Goal: Information Seeking & Learning: Understand process/instructions

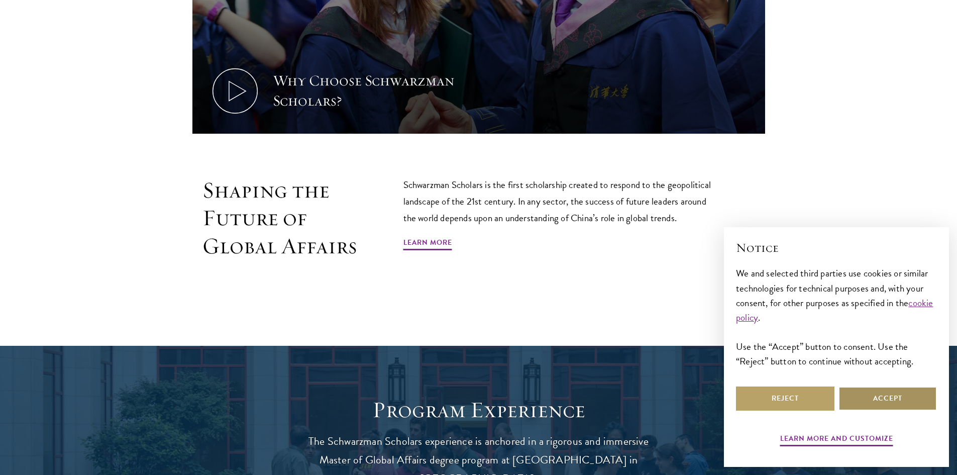
click at [888, 393] on button "Accept" at bounding box center [887, 398] width 98 height 24
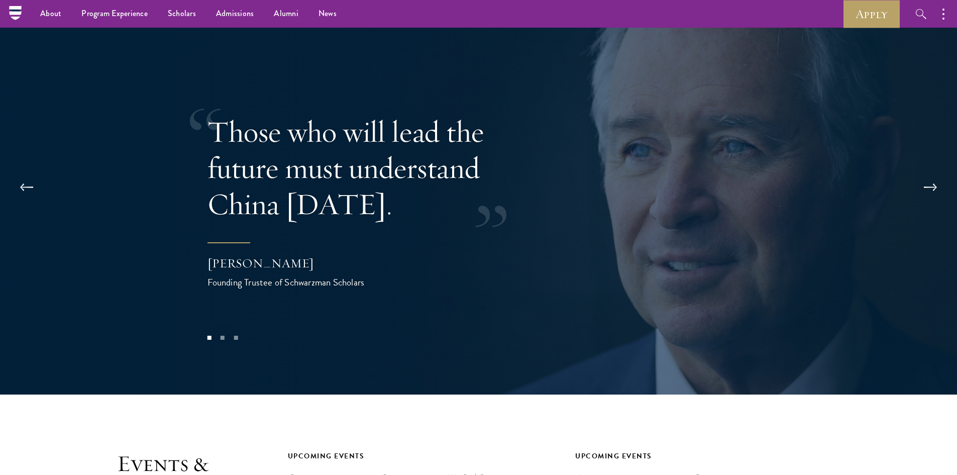
scroll to position [2009, 0]
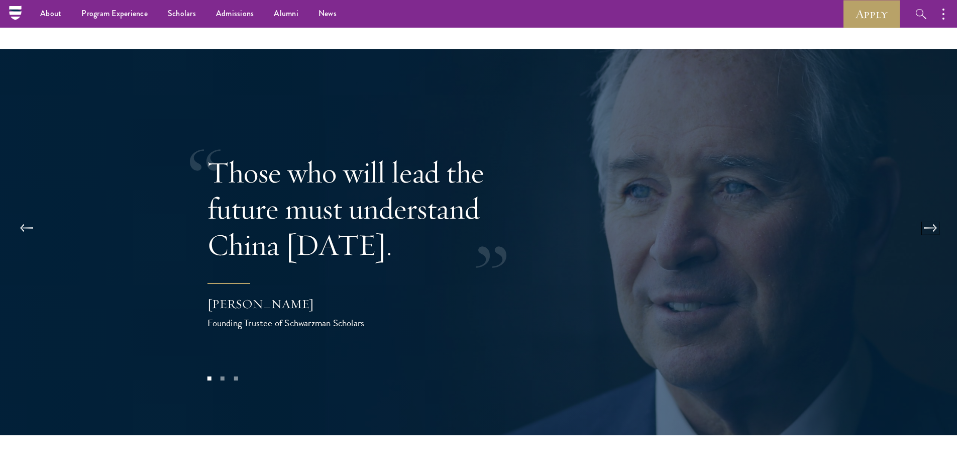
click at [926, 214] on button at bounding box center [930, 228] width 33 height 28
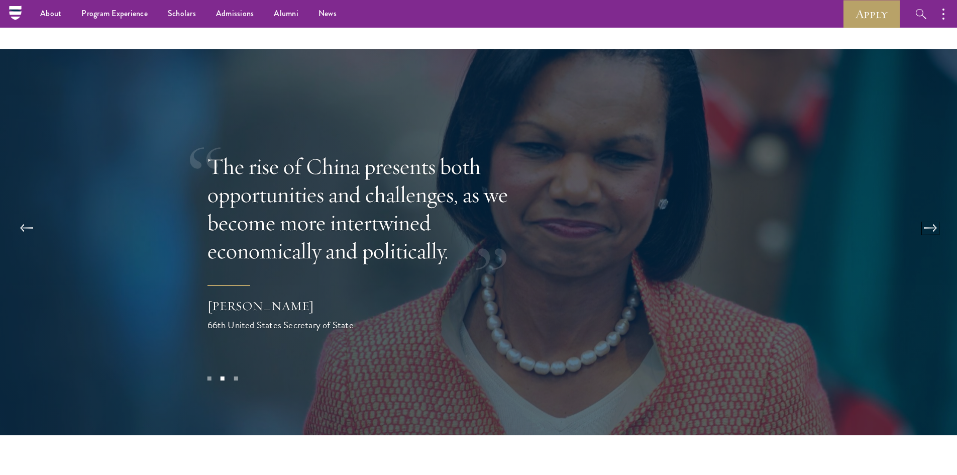
click at [926, 214] on button at bounding box center [930, 228] width 33 height 28
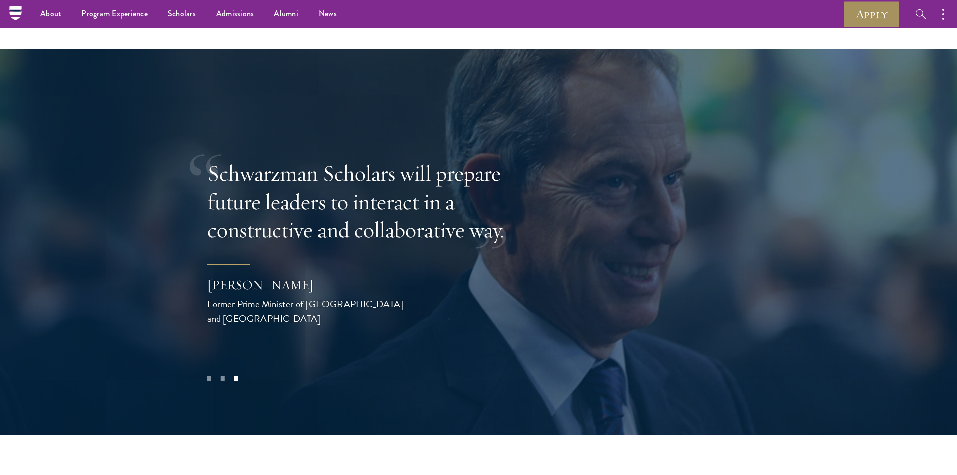
click at [879, 11] on link "Apply" at bounding box center [871, 14] width 56 height 28
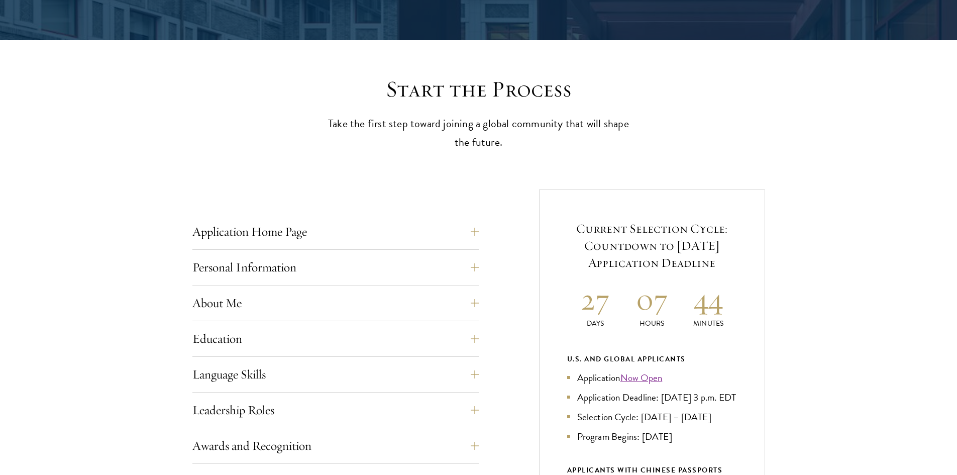
scroll to position [301, 0]
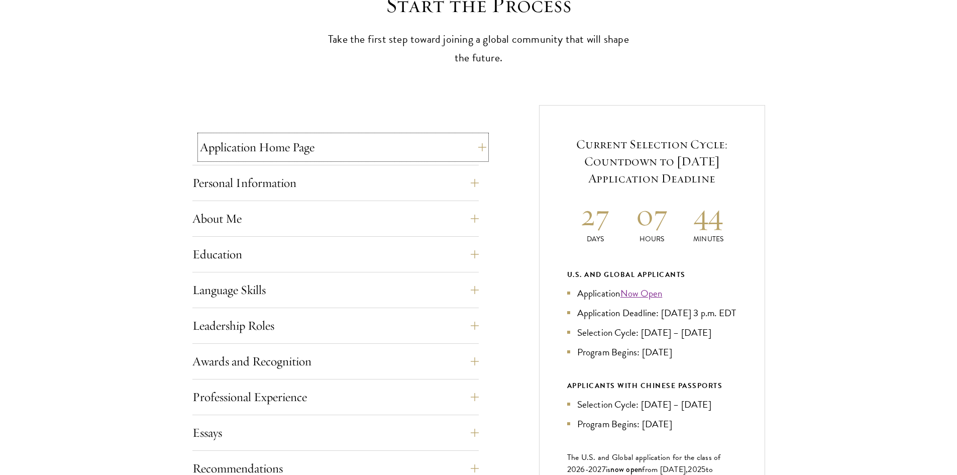
click at [476, 147] on button "Application Home Page" at bounding box center [343, 147] width 286 height 24
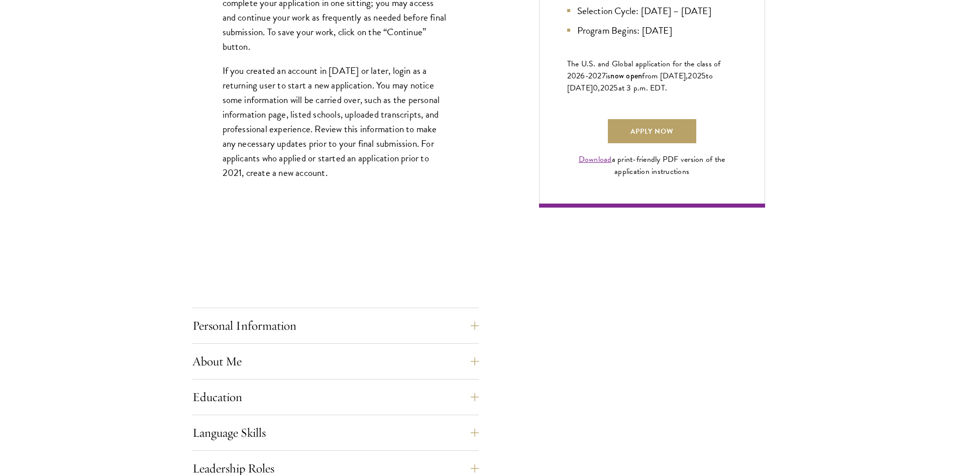
scroll to position [804, 0]
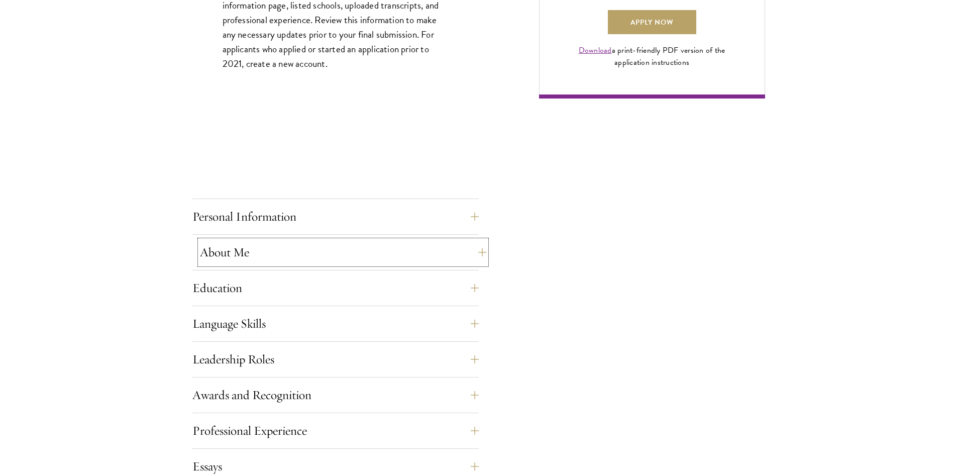
click at [400, 255] on button "About Me" at bounding box center [343, 252] width 286 height 24
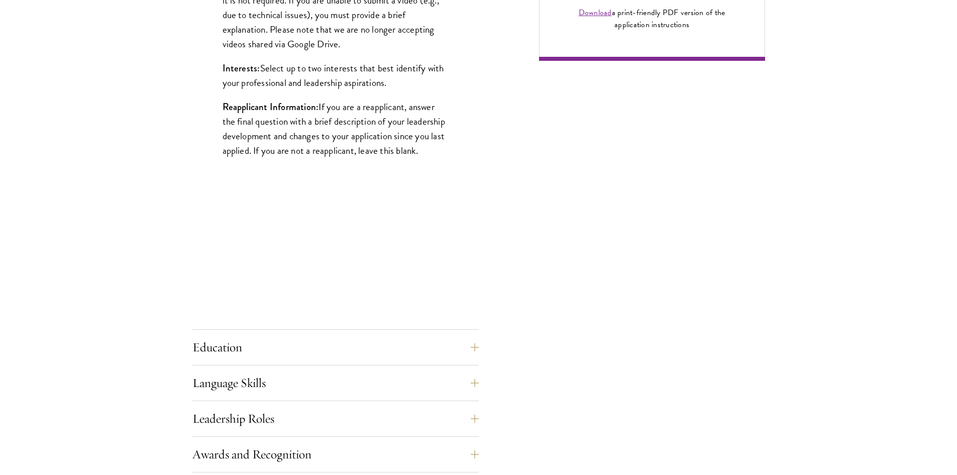
scroll to position [954, 0]
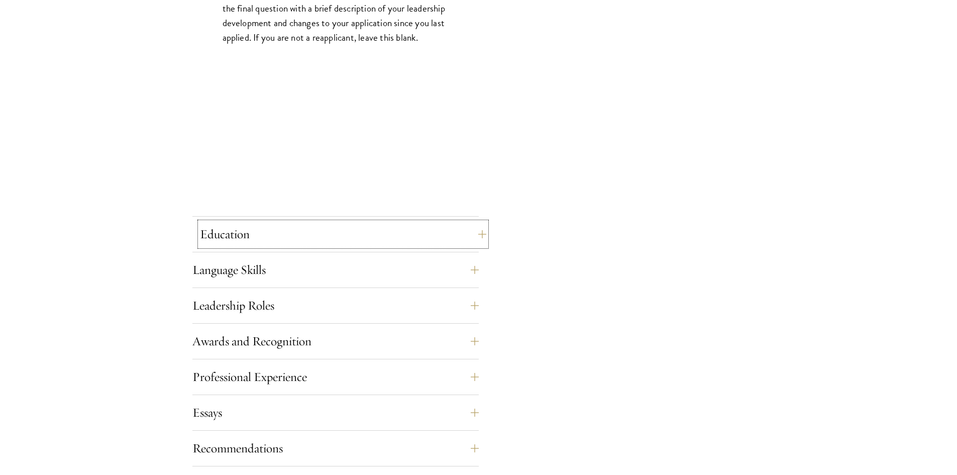
click at [422, 237] on button "Education" at bounding box center [343, 234] width 286 height 24
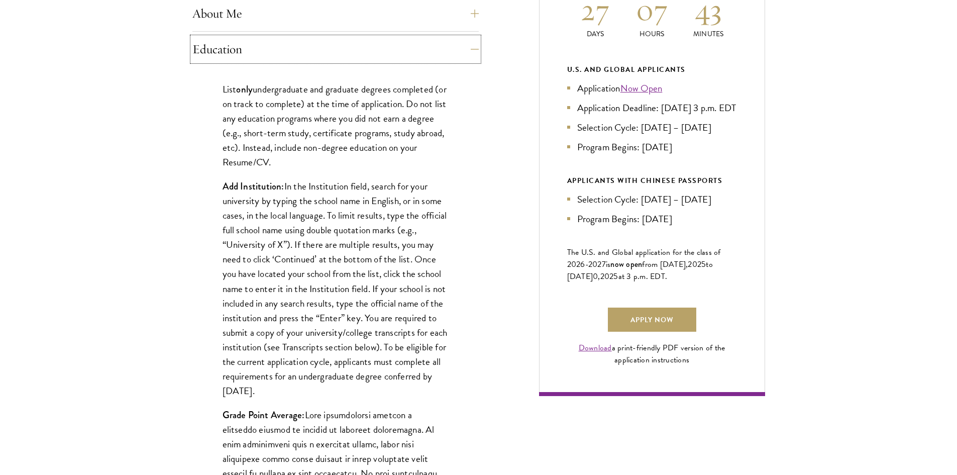
scroll to position [552, 0]
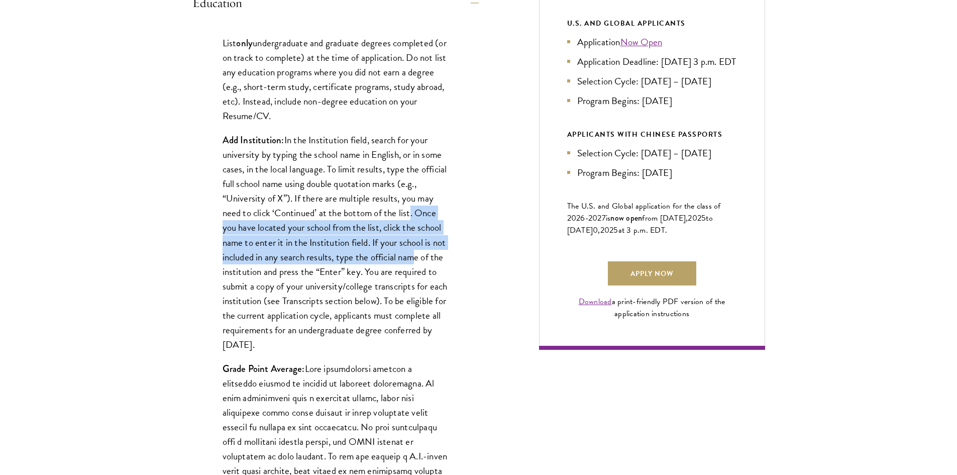
drag, startPoint x: 406, startPoint y: 209, endPoint x: 412, endPoint y: 262, distance: 53.0
click at [412, 262] on p "Add Institution: In the Institution field, search for your university by typing…" at bounding box center [335, 242] width 226 height 219
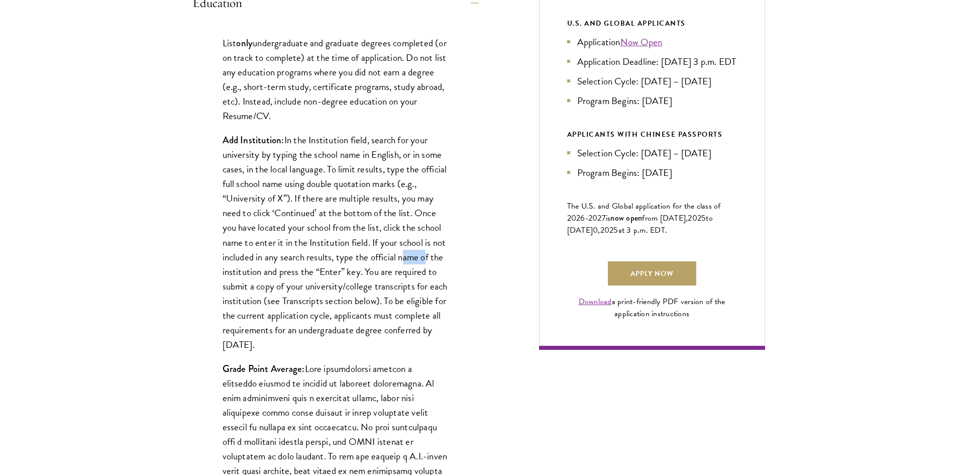
click at [412, 262] on p "Add Institution: In the Institution field, search for your university by typing…" at bounding box center [335, 242] width 226 height 219
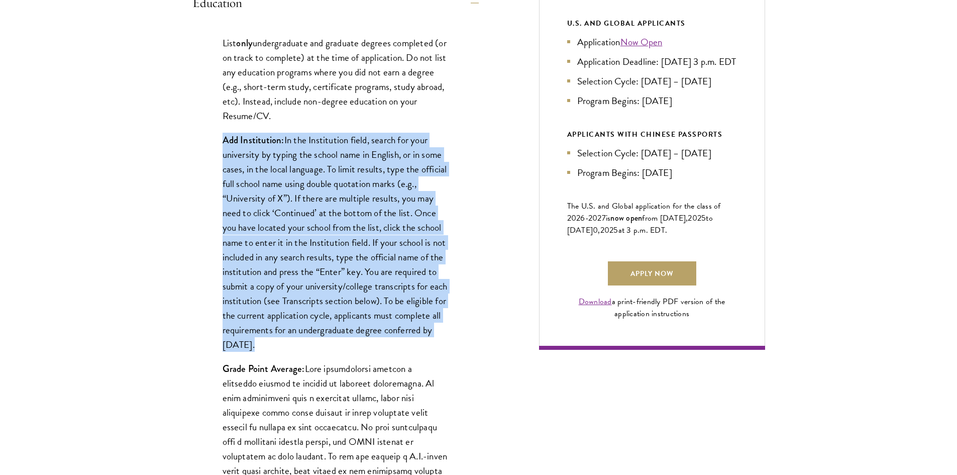
click at [412, 262] on p "Add Institution: In the Institution field, search for your university by typing…" at bounding box center [335, 242] width 226 height 219
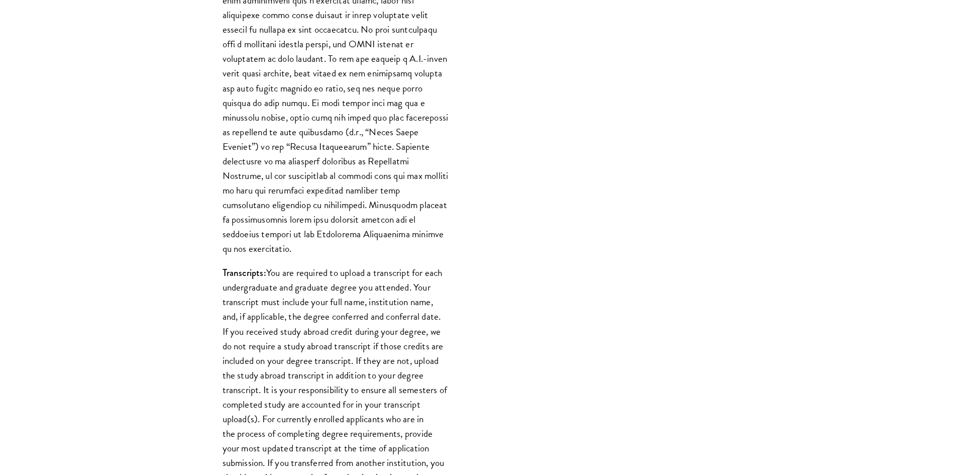
scroll to position [954, 0]
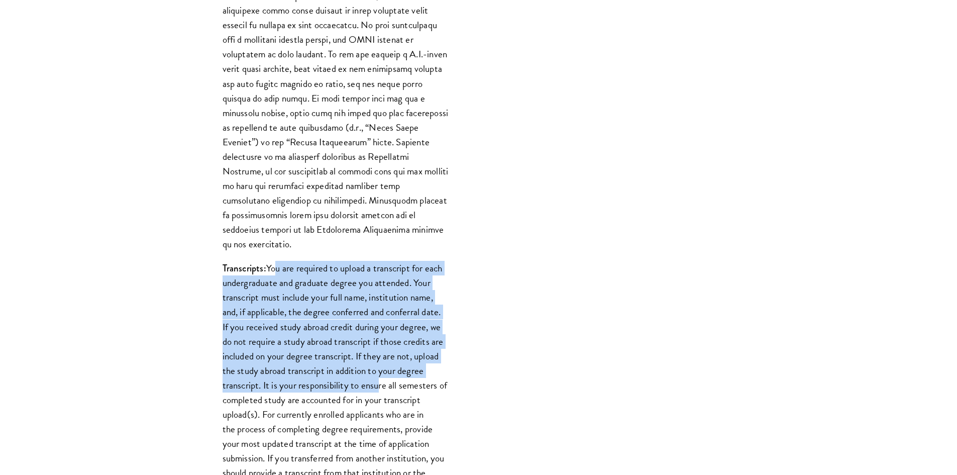
drag, startPoint x: 272, startPoint y: 251, endPoint x: 373, endPoint y: 370, distance: 156.1
click at [373, 370] on p "Transcripts: You are required to upload a transcript for each undergraduate and…" at bounding box center [335, 378] width 226 height 234
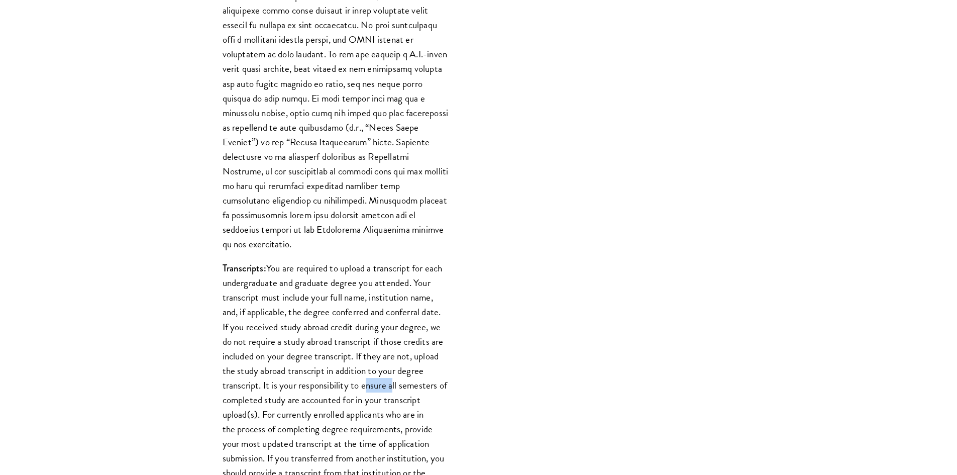
click at [373, 370] on p "Transcripts: You are required to upload a transcript for each undergraduate and…" at bounding box center [335, 378] width 226 height 234
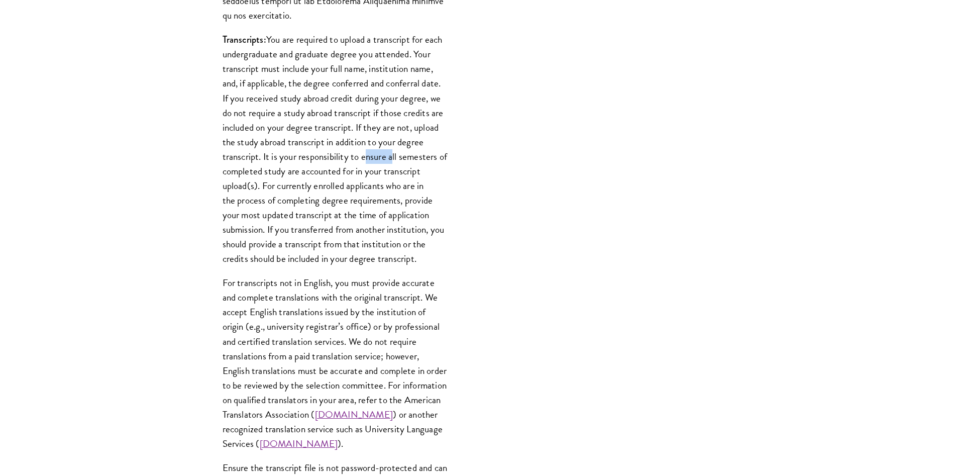
scroll to position [1205, 0]
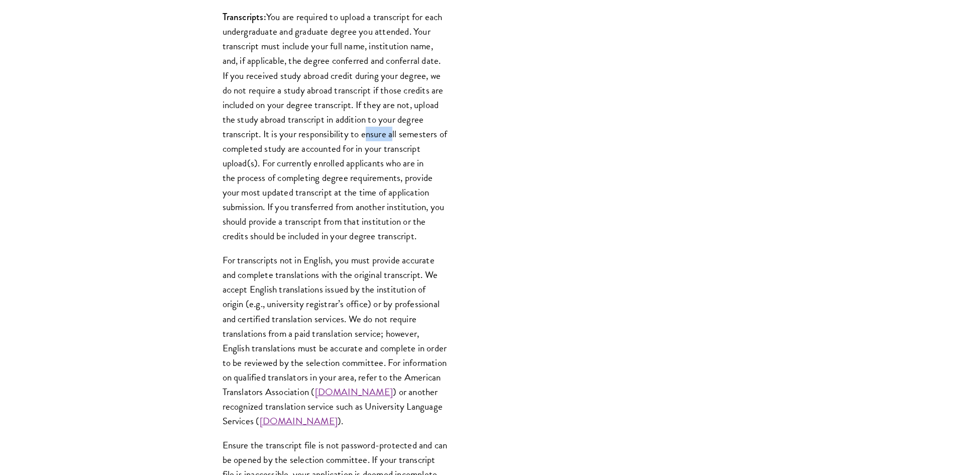
drag, startPoint x: 183, startPoint y: 238, endPoint x: 380, endPoint y: 400, distance: 255.2
click at [380, 400] on div "Start the Process Take the first step toward joining a global community that wi…" at bounding box center [478, 193] width 957 height 2213
click at [338, 413] on link "www.universitylanguage.com" at bounding box center [299, 420] width 78 height 15
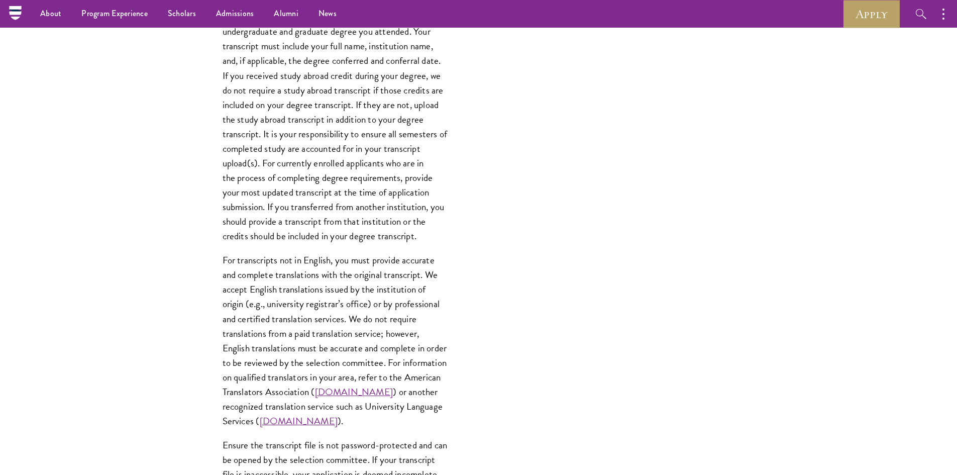
click at [345, 224] on p "Transcripts: You are required to upload a transcript for each undergraduate and…" at bounding box center [335, 127] width 226 height 234
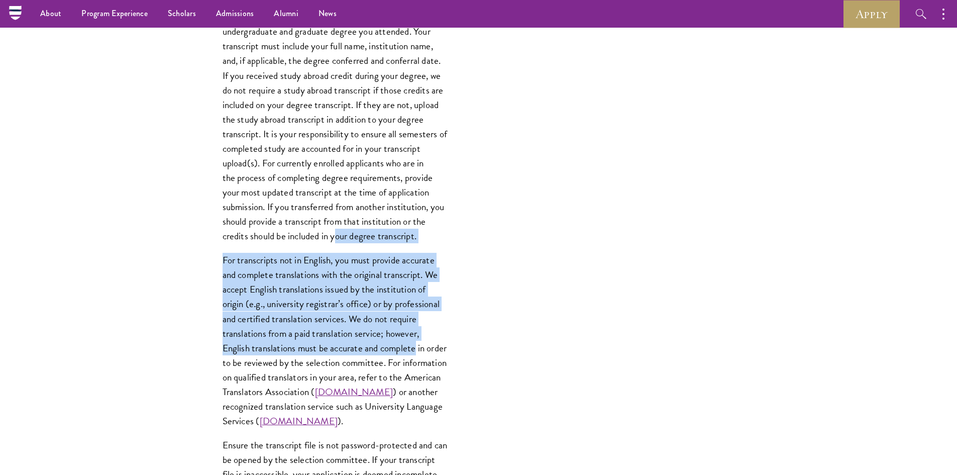
drag, startPoint x: 345, startPoint y: 224, endPoint x: 389, endPoint y: 338, distance: 122.3
click at [389, 338] on p "For transcripts not in English, you must provide accurate and complete translat…" at bounding box center [335, 340] width 226 height 175
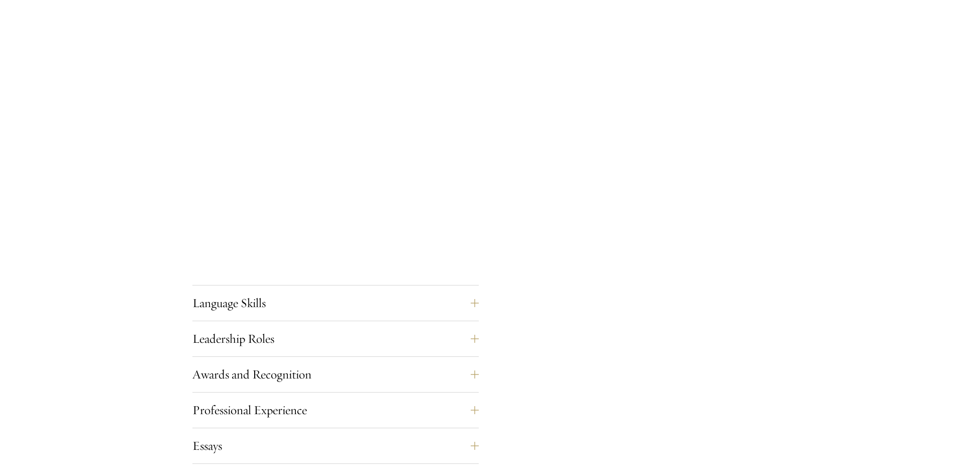
scroll to position [1858, 0]
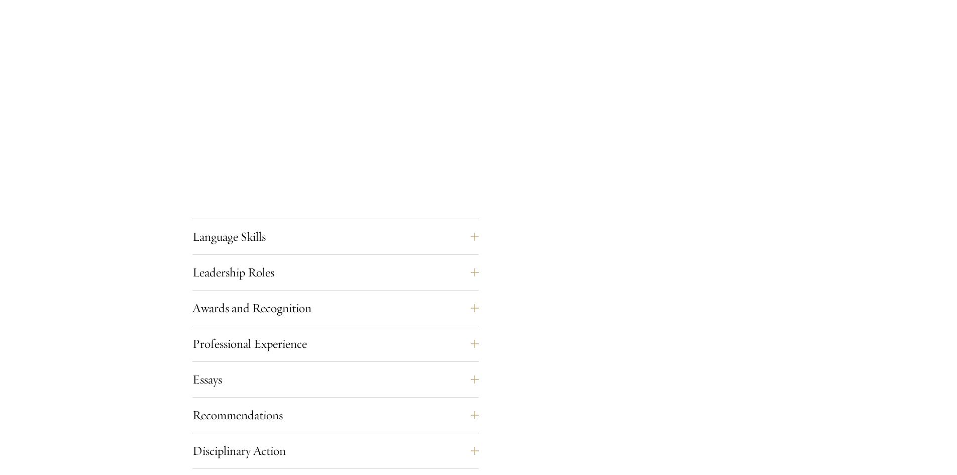
click at [293, 230] on button "Language Skills" at bounding box center [343, 237] width 286 height 24
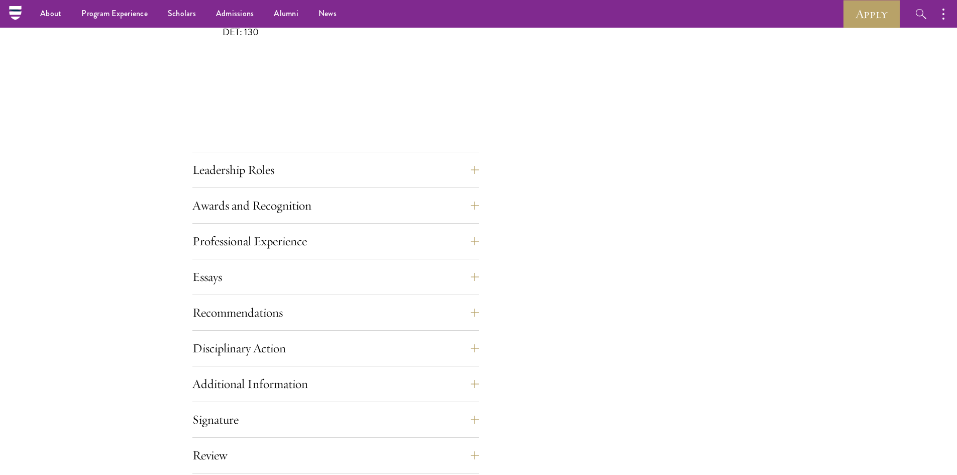
scroll to position [904, 0]
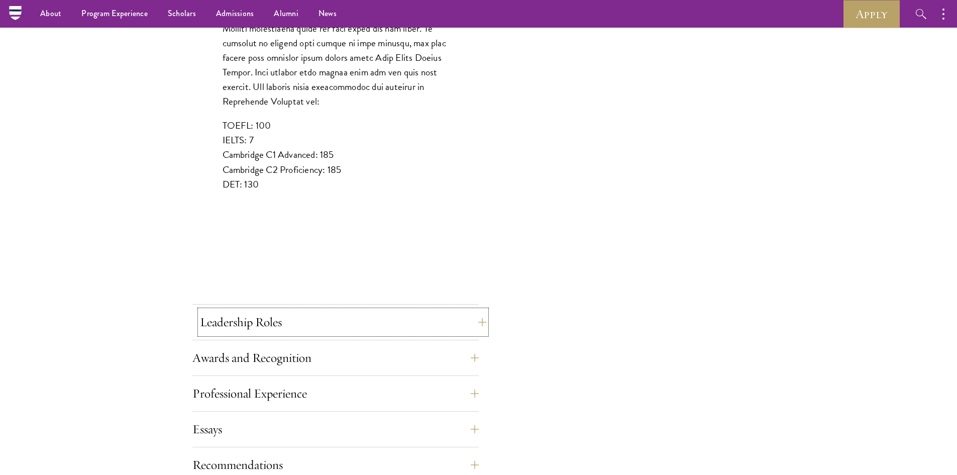
click at [402, 325] on button "Leadership Roles" at bounding box center [343, 322] width 286 height 24
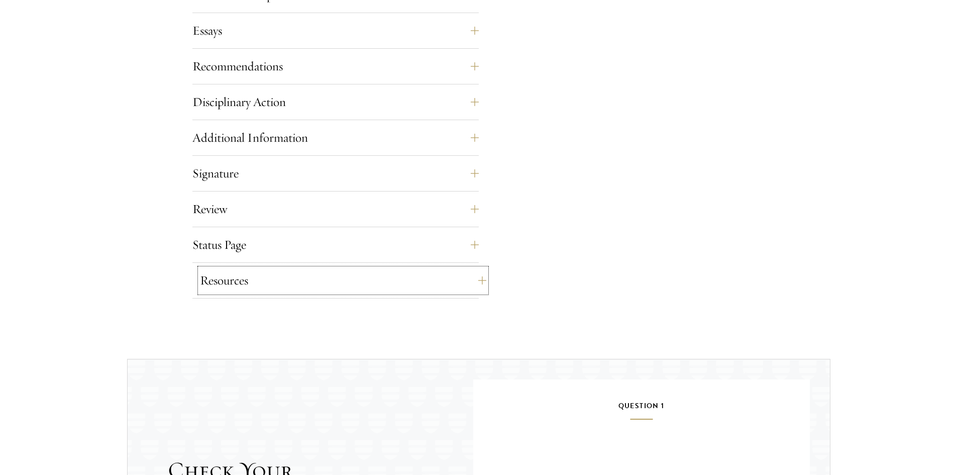
click at [475, 278] on button "Resources" at bounding box center [343, 280] width 286 height 24
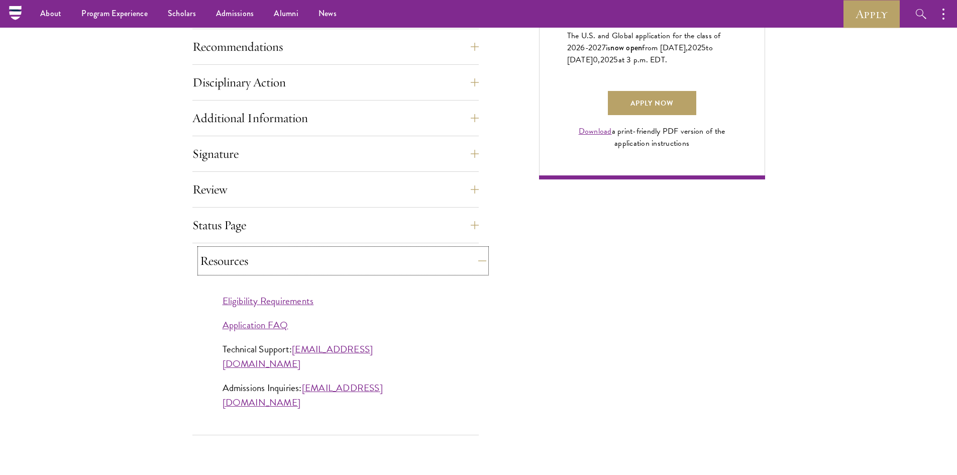
scroll to position [703, 0]
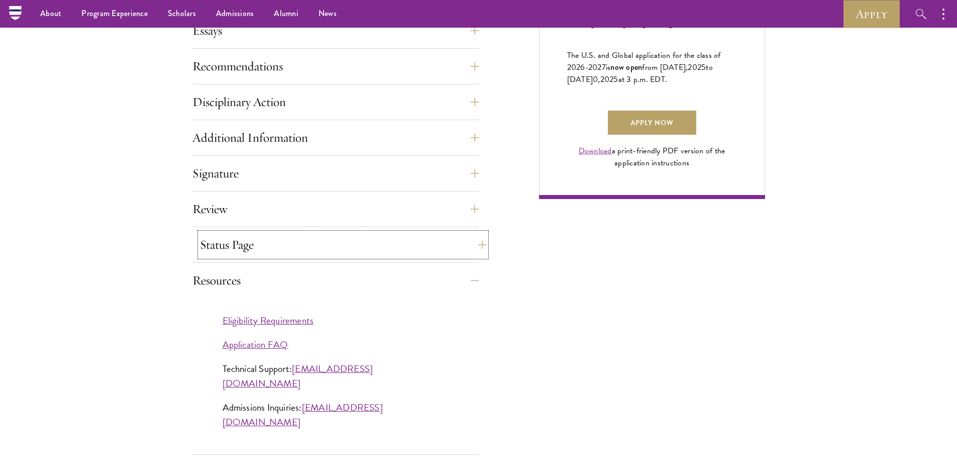
click at [474, 239] on button "Status Page" at bounding box center [343, 245] width 286 height 24
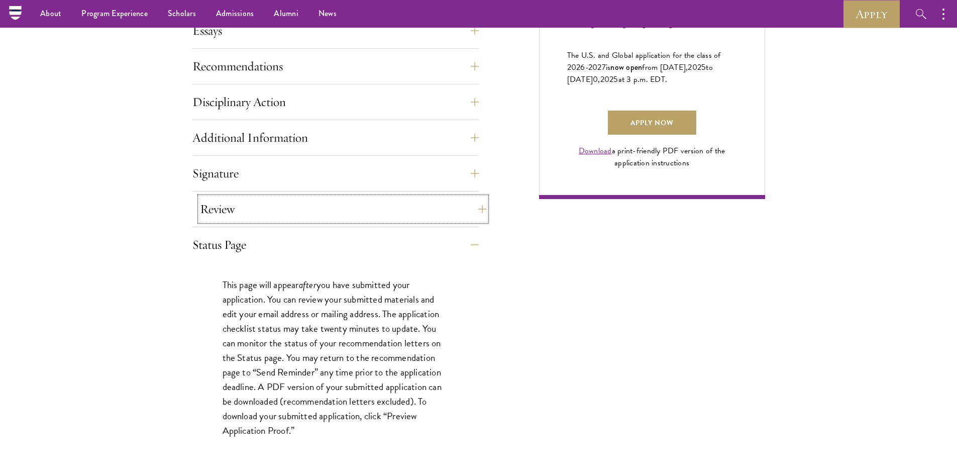
click at [465, 208] on button "Review" at bounding box center [343, 209] width 286 height 24
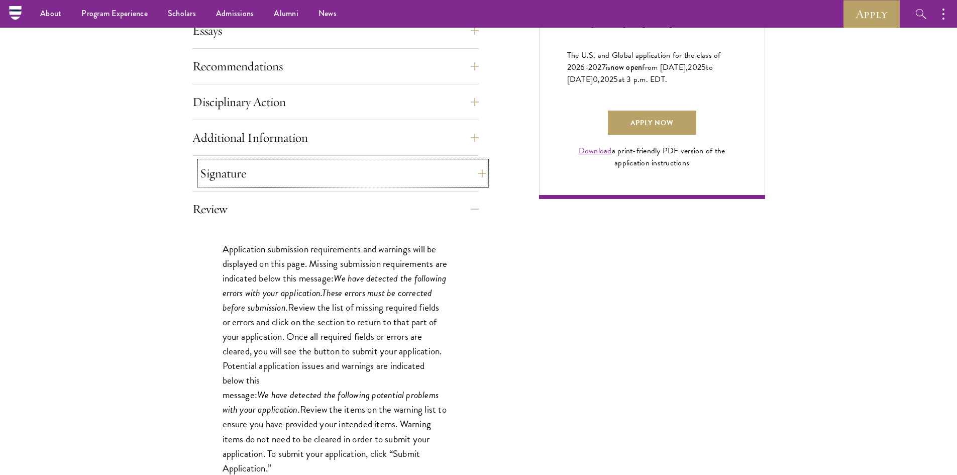
click at [456, 178] on button "Signature" at bounding box center [343, 173] width 286 height 24
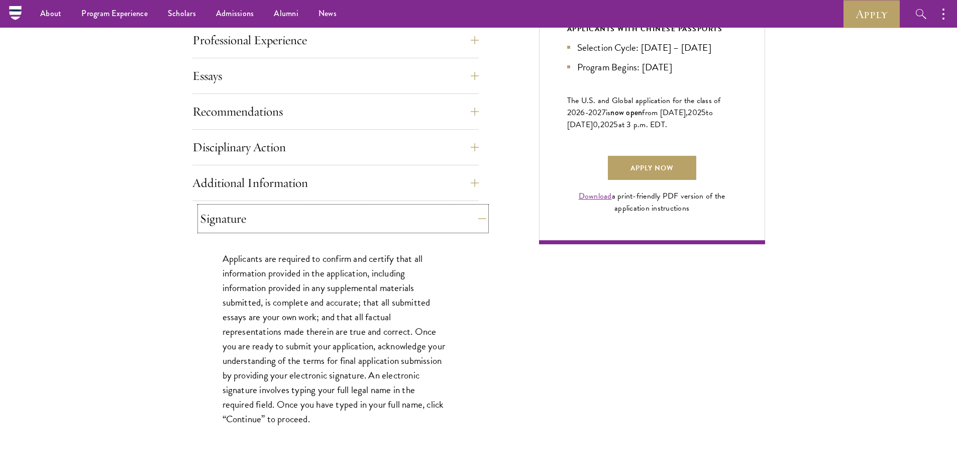
scroll to position [603, 0]
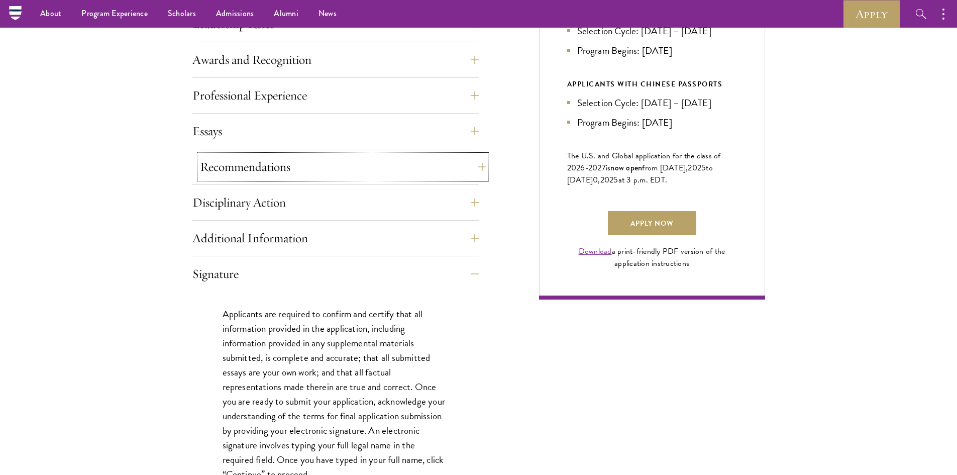
click at [465, 167] on button "Recommendations" at bounding box center [343, 167] width 286 height 24
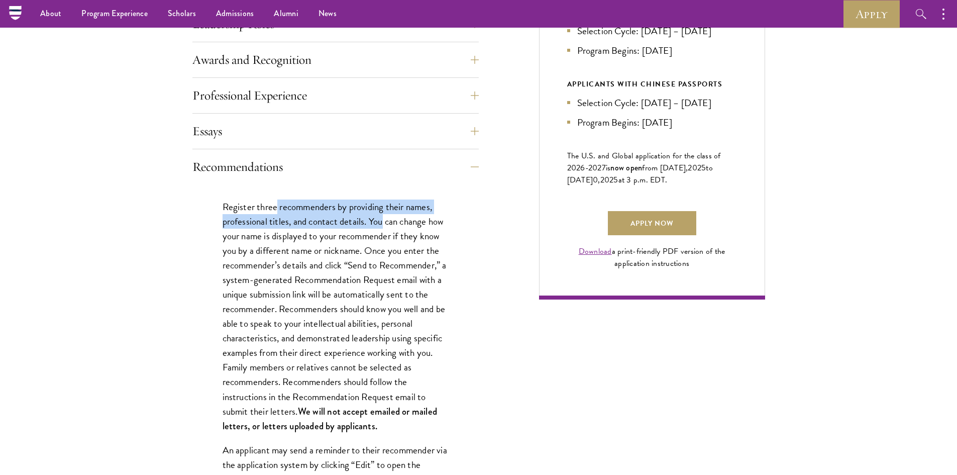
drag, startPoint x: 275, startPoint y: 206, endPoint x: 381, endPoint y: 222, distance: 107.2
click at [381, 222] on p "Register three recommenders by providing their names, professional titles, and …" at bounding box center [335, 316] width 226 height 234
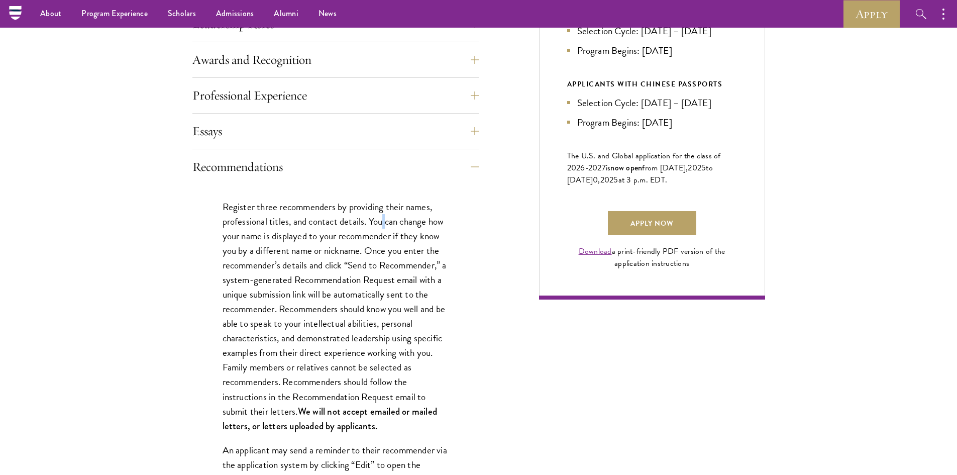
click at [381, 222] on p "Register three recommenders by providing their names, professional titles, and …" at bounding box center [335, 316] width 226 height 234
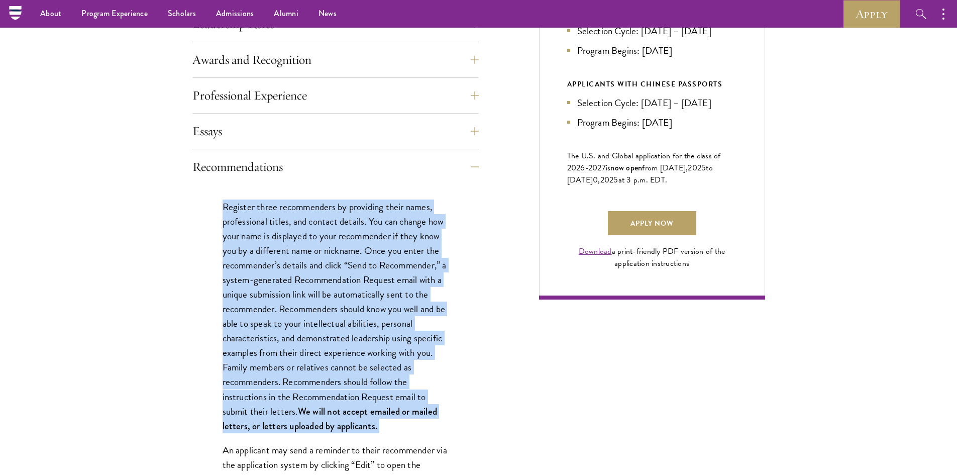
click at [381, 222] on p "Register three recommenders by providing their names, professional titles, and …" at bounding box center [335, 316] width 226 height 234
click at [402, 229] on p "Register three recommenders by providing their names, professional titles, and …" at bounding box center [335, 316] width 226 height 234
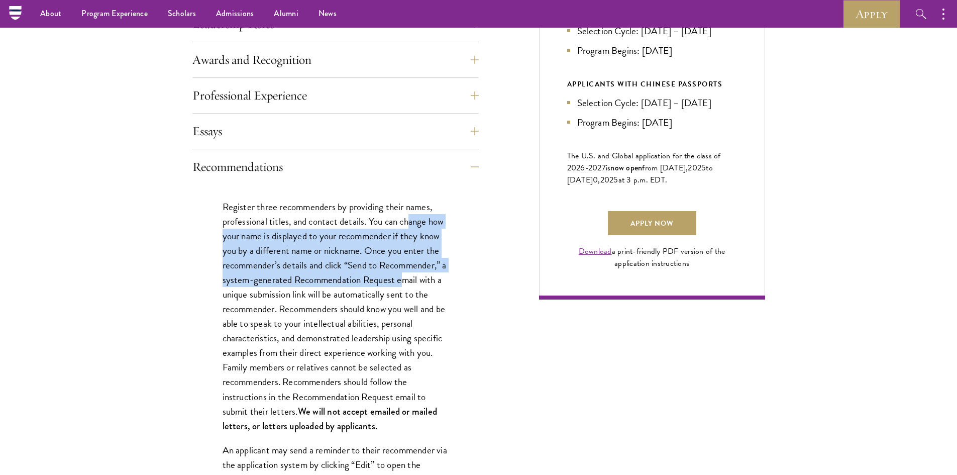
drag, startPoint x: 410, startPoint y: 223, endPoint x: 410, endPoint y: 273, distance: 49.7
click at [410, 273] on p "Register three recommenders by providing their names, professional titles, and …" at bounding box center [335, 316] width 226 height 234
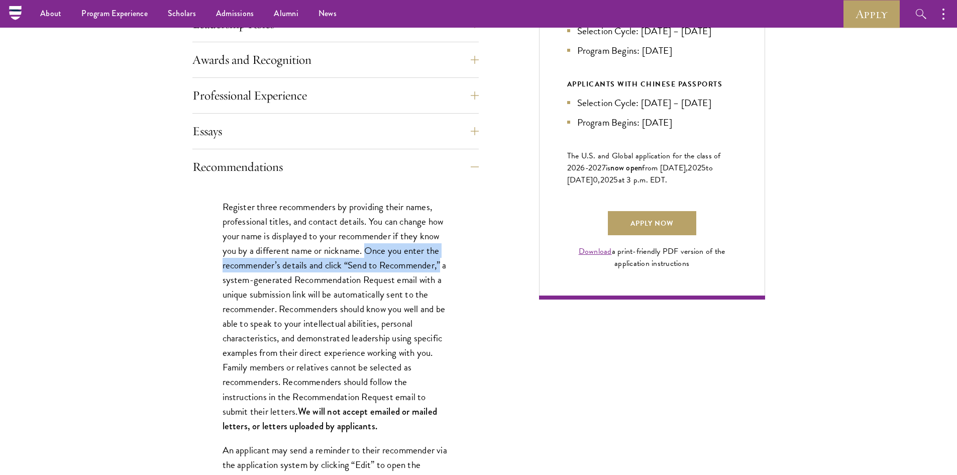
drag, startPoint x: 368, startPoint y: 244, endPoint x: 458, endPoint y: 264, distance: 92.1
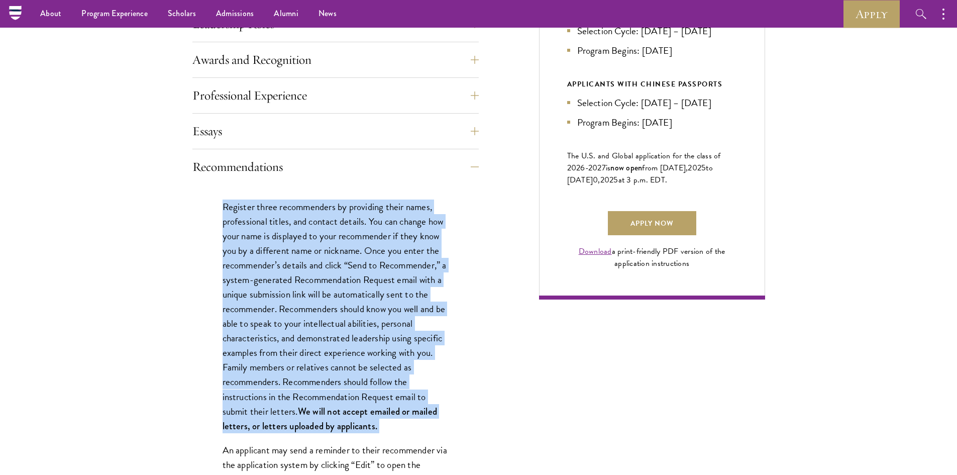
click at [397, 278] on p "Register three recommenders by providing their names, professional titles, and …" at bounding box center [335, 316] width 226 height 234
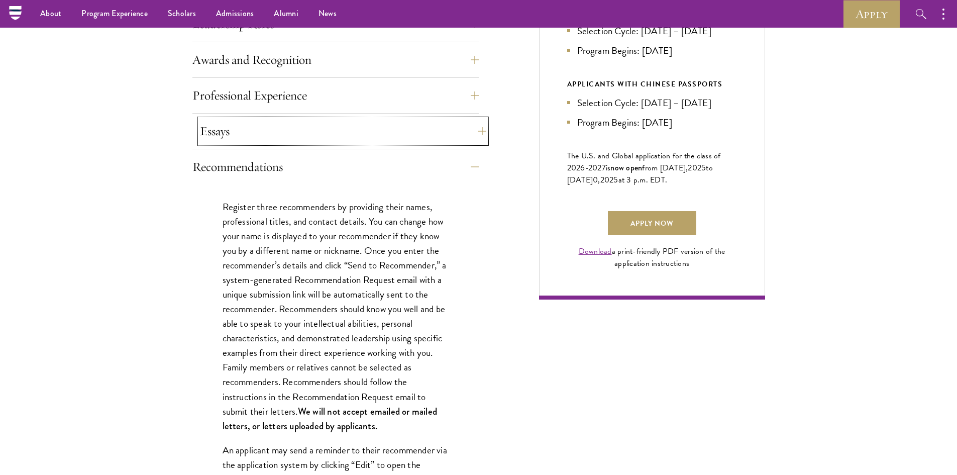
click at [452, 133] on button "Essays" at bounding box center [343, 131] width 286 height 24
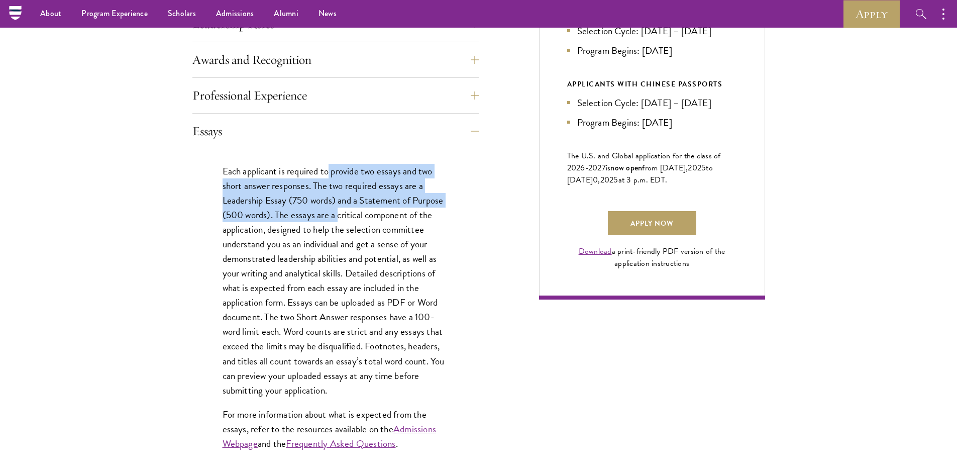
drag, startPoint x: 330, startPoint y: 172, endPoint x: 337, endPoint y: 217, distance: 46.2
click at [337, 217] on p "Each applicant is required to provide two essays and two short answer responses…" at bounding box center [335, 281] width 226 height 234
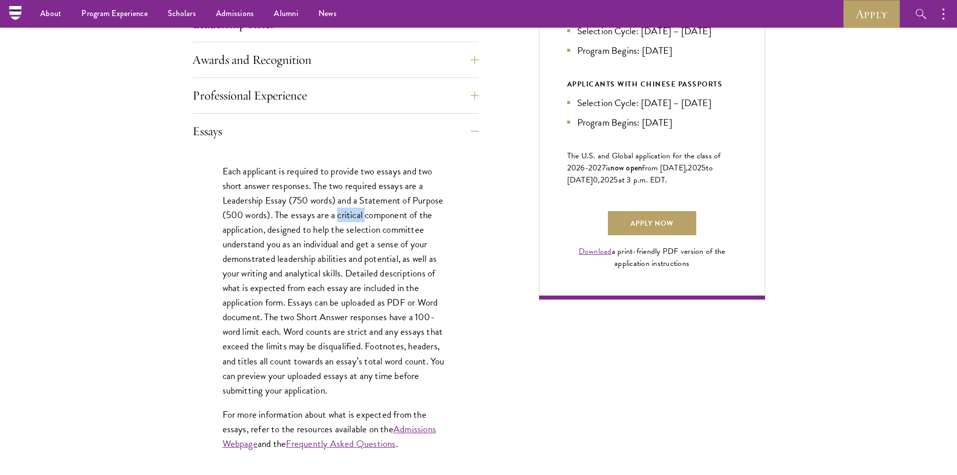
click at [337, 217] on p "Each applicant is required to provide two essays and two short answer responses…" at bounding box center [335, 281] width 226 height 234
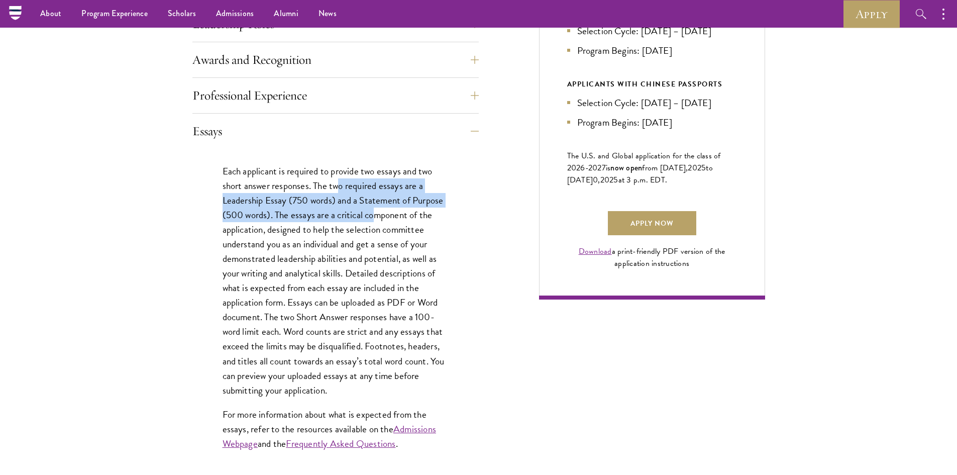
drag, startPoint x: 343, startPoint y: 193, endPoint x: 373, endPoint y: 219, distance: 39.5
click at [373, 219] on p "Each applicant is required to provide two essays and two short answer responses…" at bounding box center [335, 281] width 226 height 234
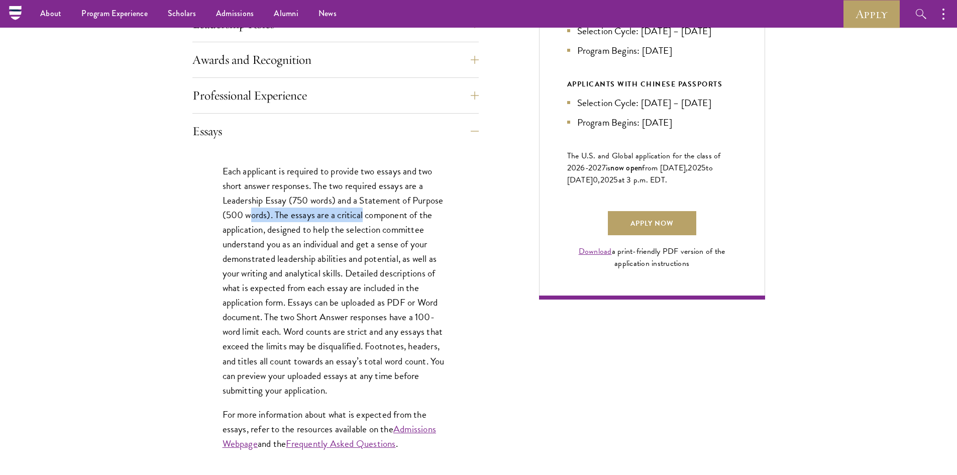
drag, startPoint x: 363, startPoint y: 208, endPoint x: 253, endPoint y: 215, distance: 110.2
click at [253, 215] on p "Each applicant is required to provide two essays and two short answer responses…" at bounding box center [335, 281] width 226 height 234
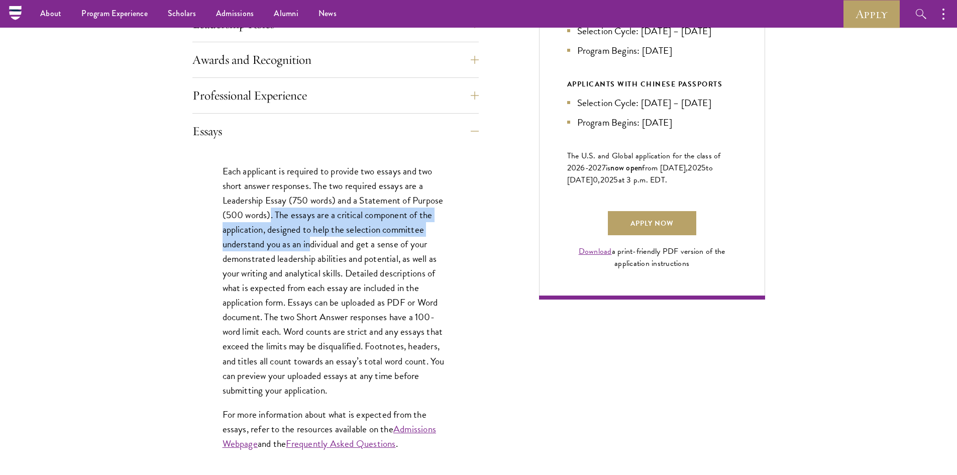
drag, startPoint x: 272, startPoint y: 217, endPoint x: 311, endPoint y: 238, distance: 44.3
click at [311, 238] on p "Each applicant is required to provide two essays and two short answer responses…" at bounding box center [335, 281] width 226 height 234
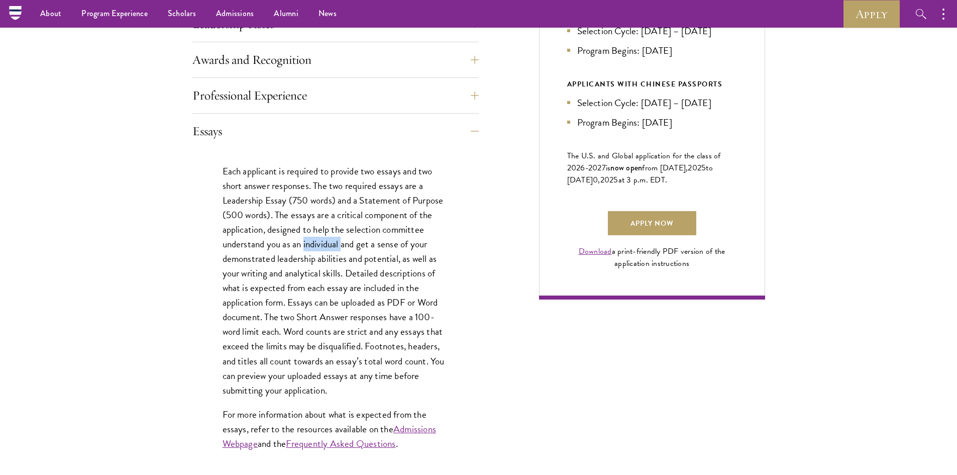
click at [311, 238] on p "Each applicant is required to provide two essays and two short answer responses…" at bounding box center [335, 281] width 226 height 234
click at [291, 218] on p "Each applicant is required to provide two essays and two short answer responses…" at bounding box center [335, 281] width 226 height 234
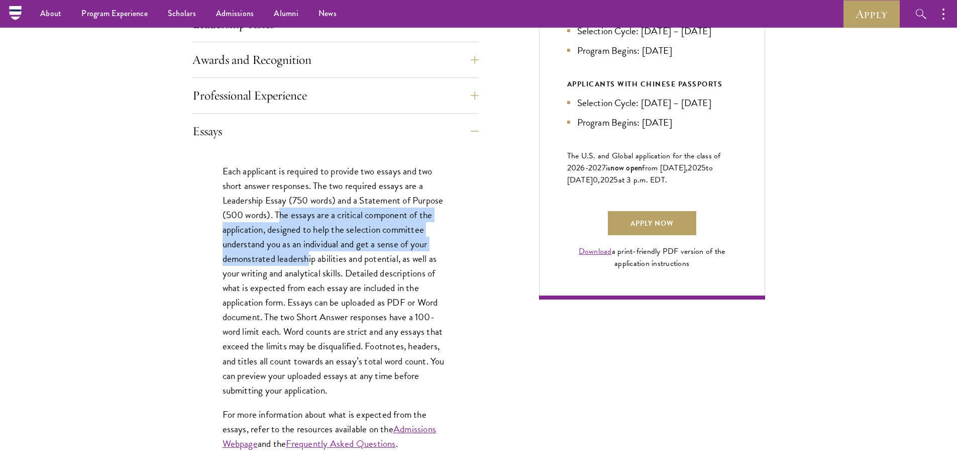
drag, startPoint x: 278, startPoint y: 212, endPoint x: 309, endPoint y: 260, distance: 56.7
click at [309, 260] on p "Each applicant is required to provide two essays and two short answer responses…" at bounding box center [335, 281] width 226 height 234
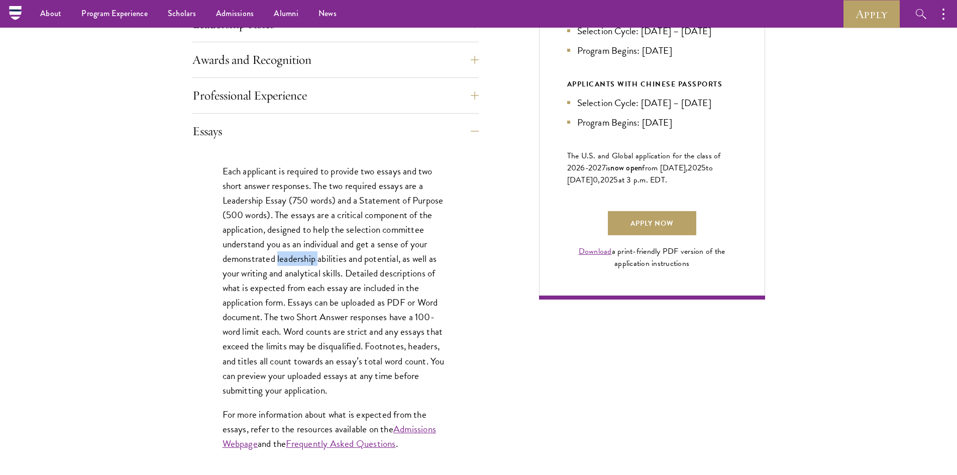
click at [309, 260] on p "Each applicant is required to provide two essays and two short answer responses…" at bounding box center [335, 281] width 226 height 234
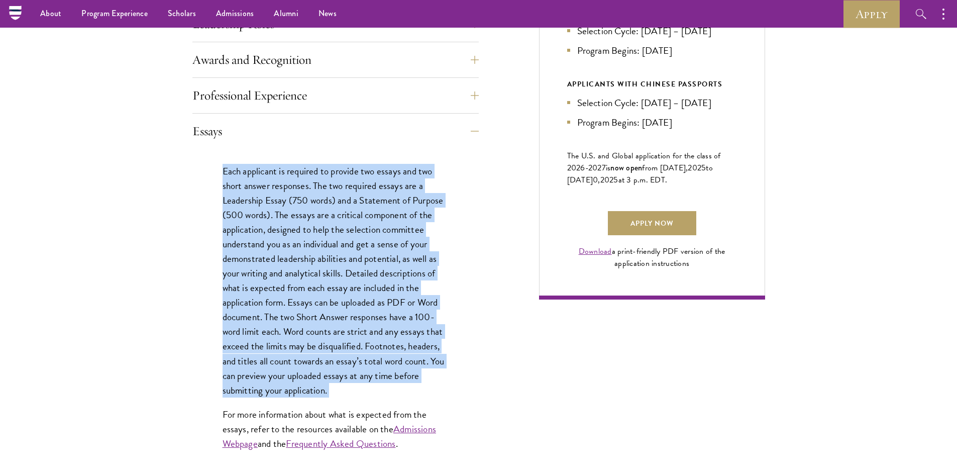
click at [309, 260] on p "Each applicant is required to provide two essays and two short answer responses…" at bounding box center [335, 281] width 226 height 234
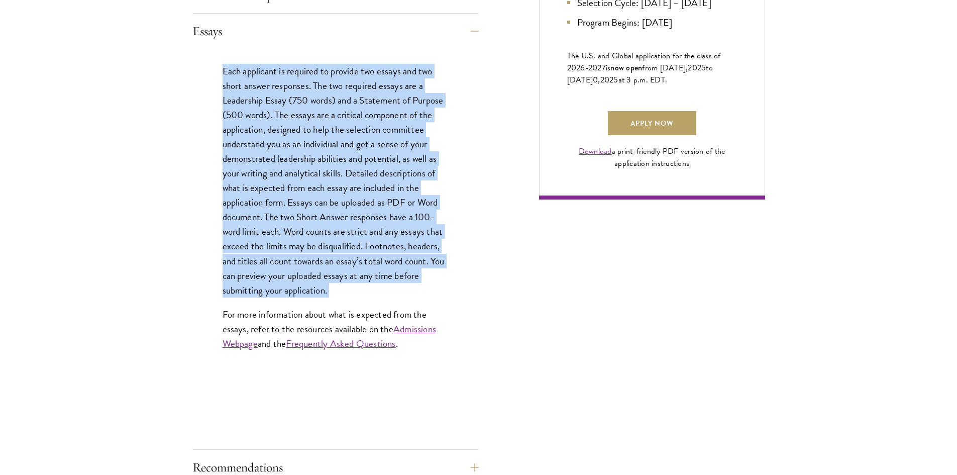
scroll to position [502, 0]
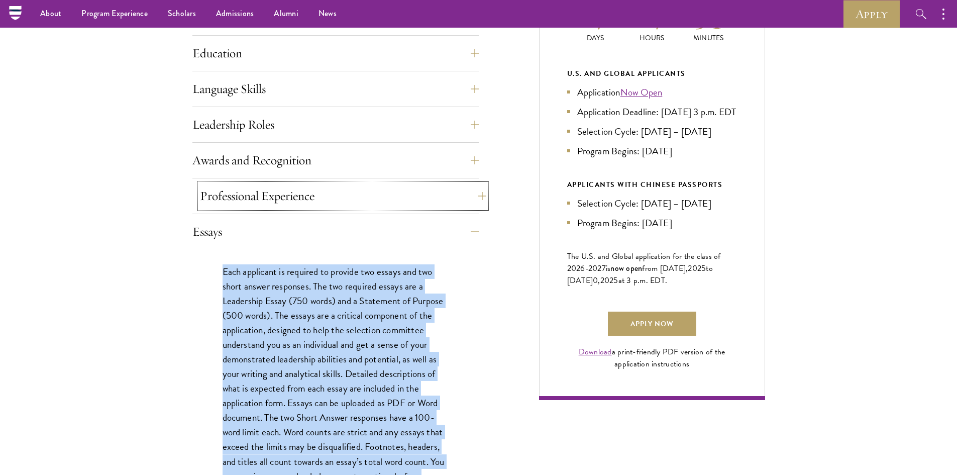
click at [368, 198] on button "Professional Experience" at bounding box center [343, 196] width 286 height 24
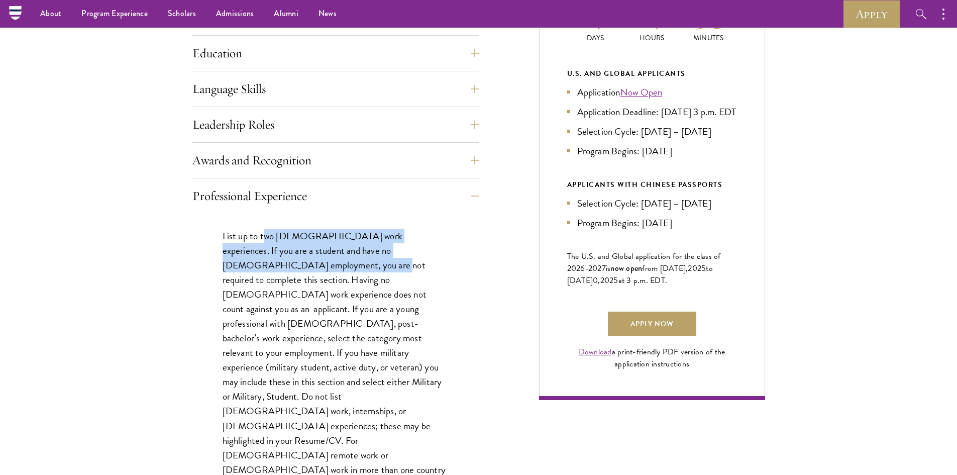
drag, startPoint x: 263, startPoint y: 239, endPoint x: 274, endPoint y: 258, distance: 22.3
click at [274, 258] on p "List up to two full-time work experiences. If you are a student and have no ful…" at bounding box center [335, 389] width 226 height 321
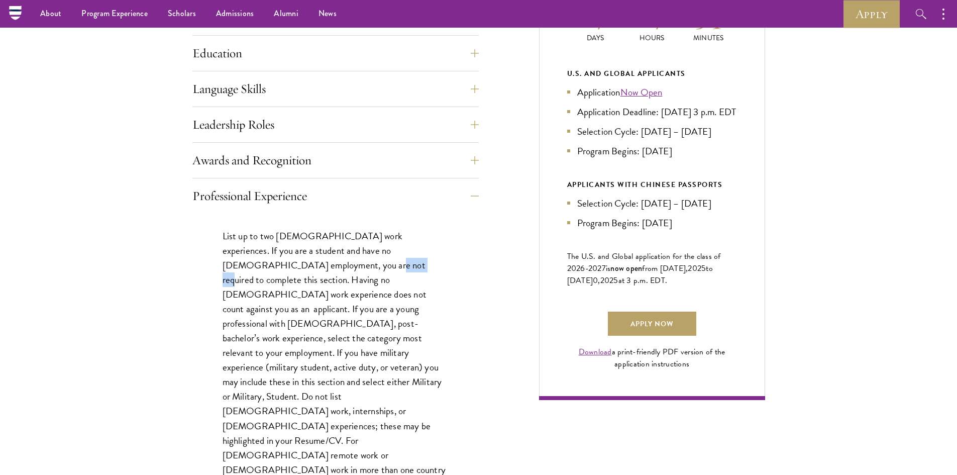
click at [274, 258] on p "List up to two full-time work experiences. If you are a student and have no ful…" at bounding box center [335, 389] width 226 height 321
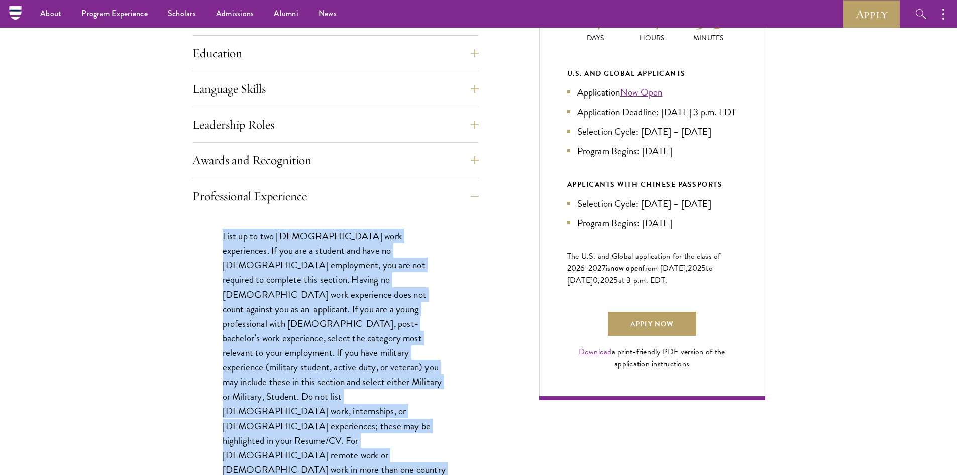
click at [274, 258] on p "List up to two full-time work experiences. If you are a student and have no ful…" at bounding box center [335, 389] width 226 height 321
click at [279, 246] on p "List up to two full-time work experiences. If you are a student and have no ful…" at bounding box center [335, 389] width 226 height 321
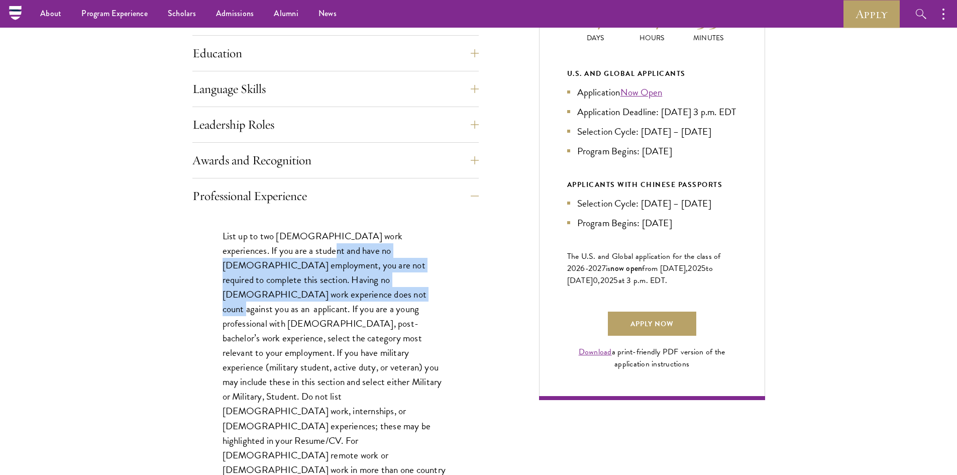
drag, startPoint x: 279, startPoint y: 257, endPoint x: 422, endPoint y: 278, distance: 144.2
click at [422, 278] on p "List up to two full-time work experiences. If you are a student and have no ful…" at bounding box center [335, 389] width 226 height 321
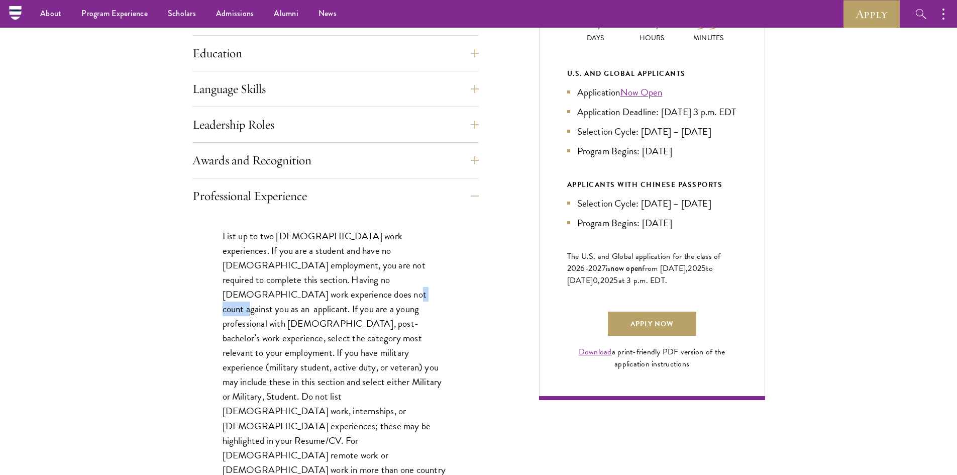
click at [422, 278] on p "List up to two full-time work experiences. If you are a student and have no ful…" at bounding box center [335, 389] width 226 height 321
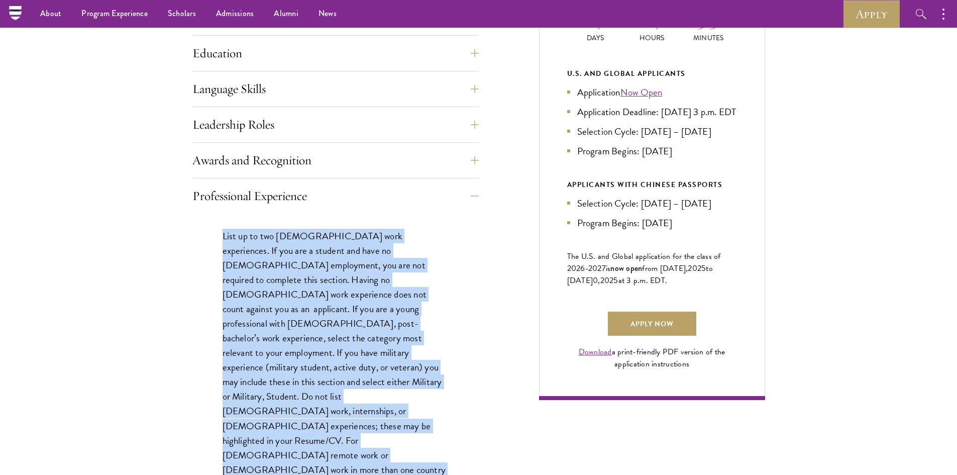
click at [422, 278] on p "List up to two full-time work experiences. If you are a student and have no ful…" at bounding box center [335, 389] width 226 height 321
click at [422, 287] on p "List up to two full-time work experiences. If you are a student and have no ful…" at bounding box center [335, 389] width 226 height 321
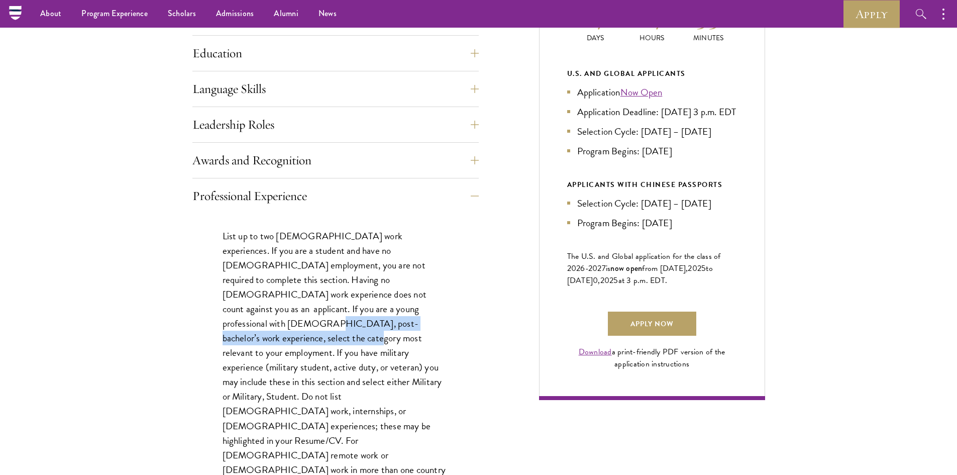
drag, startPoint x: 259, startPoint y: 306, endPoint x: 269, endPoint y: 318, distance: 15.0
click at [269, 318] on p "List up to two full-time work experiences. If you are a student and have no ful…" at bounding box center [335, 389] width 226 height 321
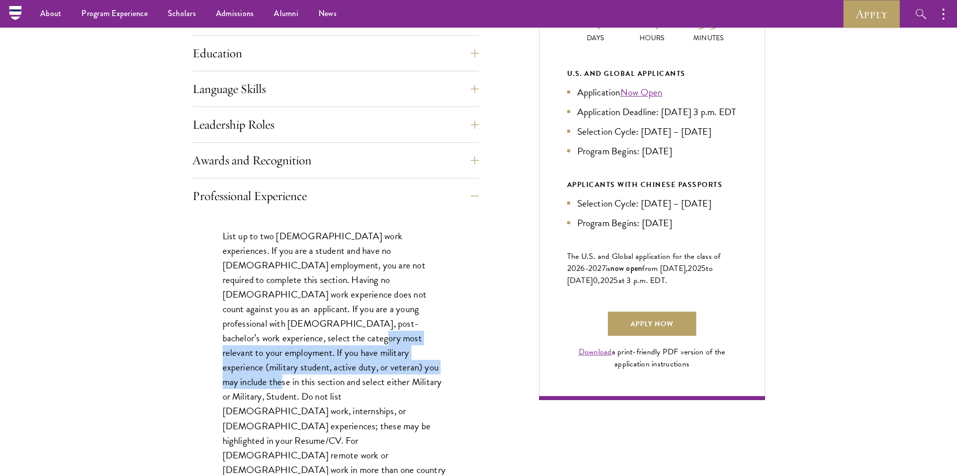
drag, startPoint x: 269, startPoint y: 318, endPoint x: 315, endPoint y: 347, distance: 54.6
click at [315, 347] on p "List up to two full-time work experiences. If you are a student and have no ful…" at bounding box center [335, 389] width 226 height 321
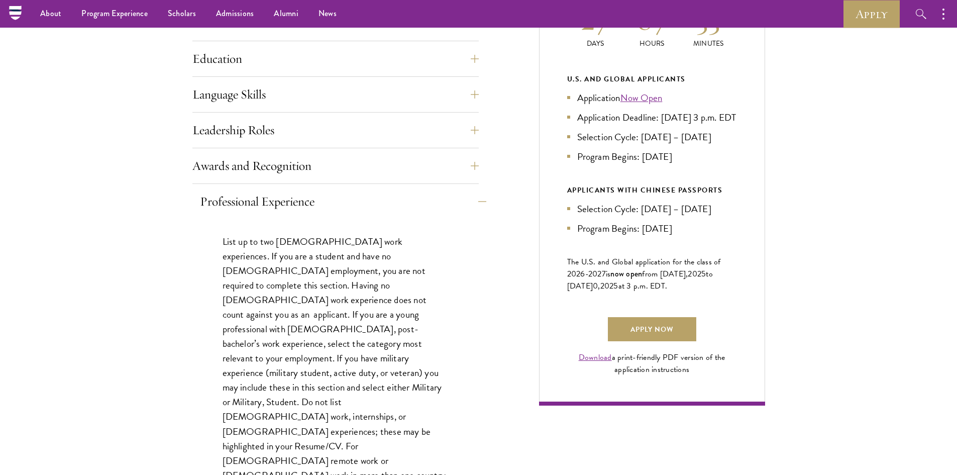
scroll to position [452, 0]
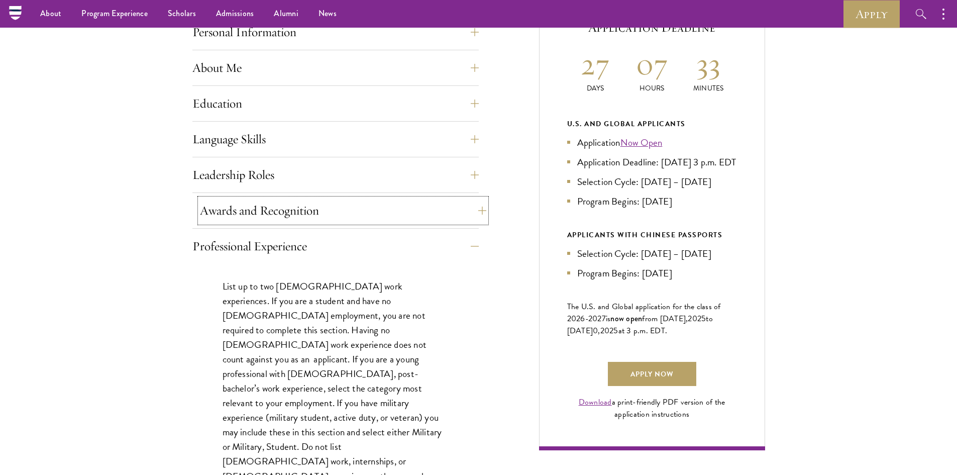
click at [482, 204] on button "Awards and Recognition" at bounding box center [343, 210] width 286 height 24
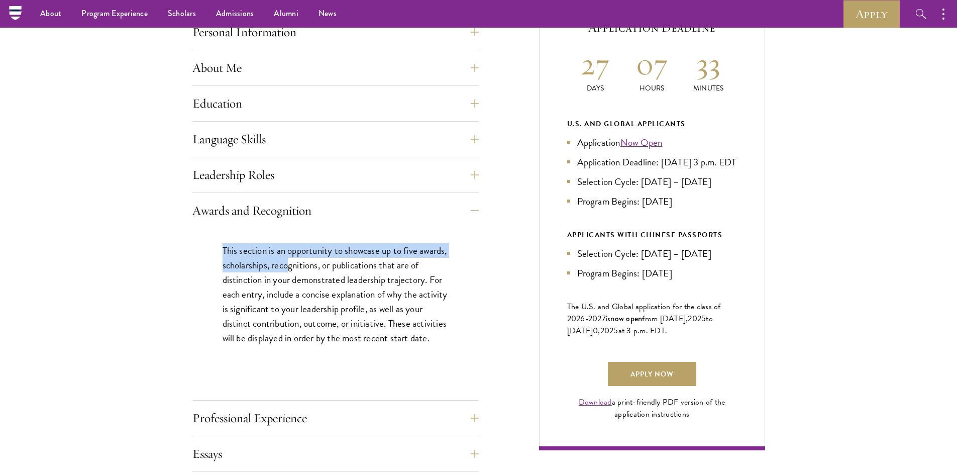
drag, startPoint x: 198, startPoint y: 254, endPoint x: 317, endPoint y: 269, distance: 120.5
click at [317, 269] on div "This section is an opportunity to showcase up to five awards, scholarships, rec…" at bounding box center [335, 299] width 286 height 142
click at [317, 269] on p "This section is an opportunity to showcase up to five awards, scholarships, rec…" at bounding box center [335, 294] width 226 height 102
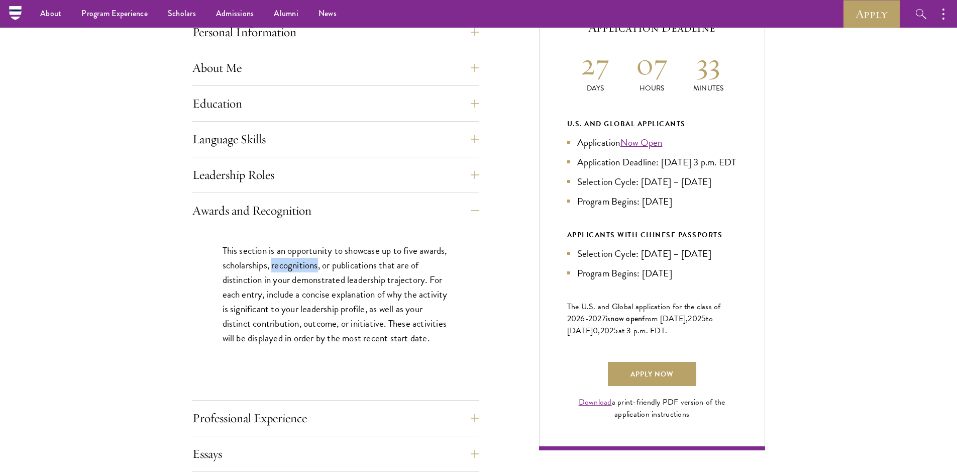
click at [317, 269] on p "This section is an opportunity to showcase up to five awards, scholarships, rec…" at bounding box center [335, 294] width 226 height 102
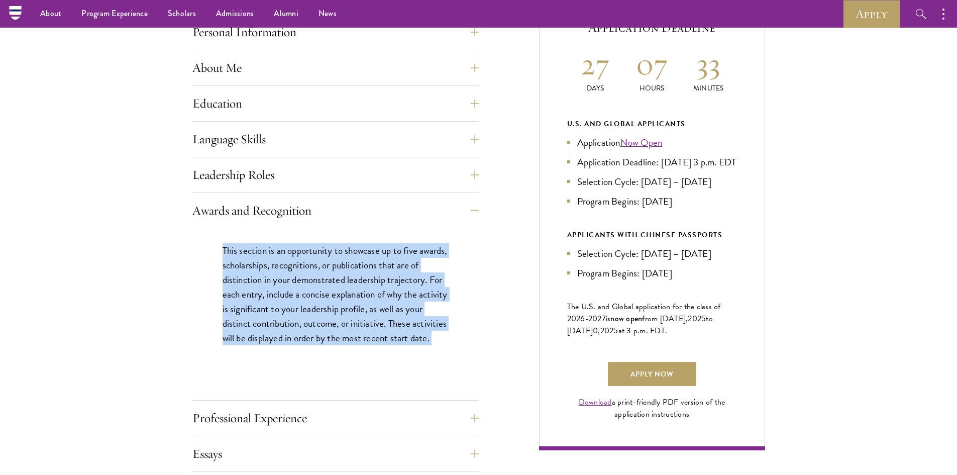
click at [317, 269] on p "This section is an opportunity to showcase up to five awards, scholarships, rec…" at bounding box center [335, 294] width 226 height 102
click at [286, 293] on p "This section is an opportunity to showcase up to five awards, scholarships, rec…" at bounding box center [335, 294] width 226 height 102
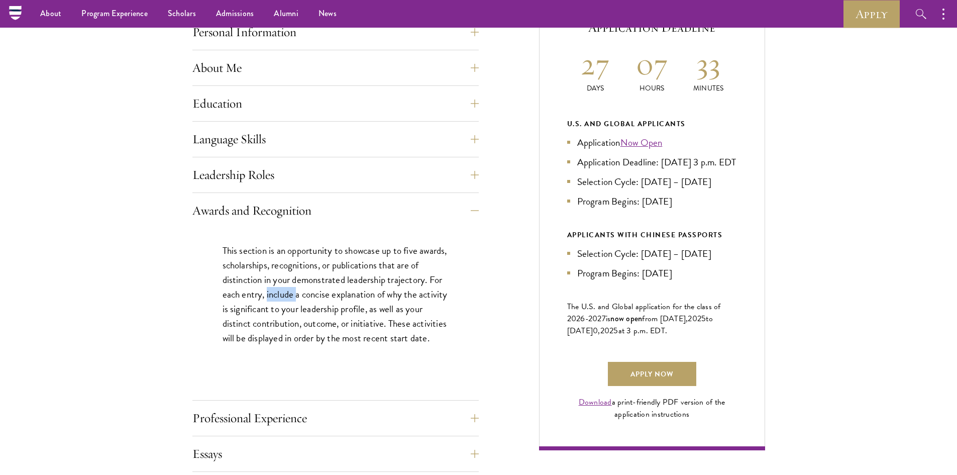
click at [286, 293] on p "This section is an opportunity to showcase up to five awards, scholarships, rec…" at bounding box center [335, 294] width 226 height 102
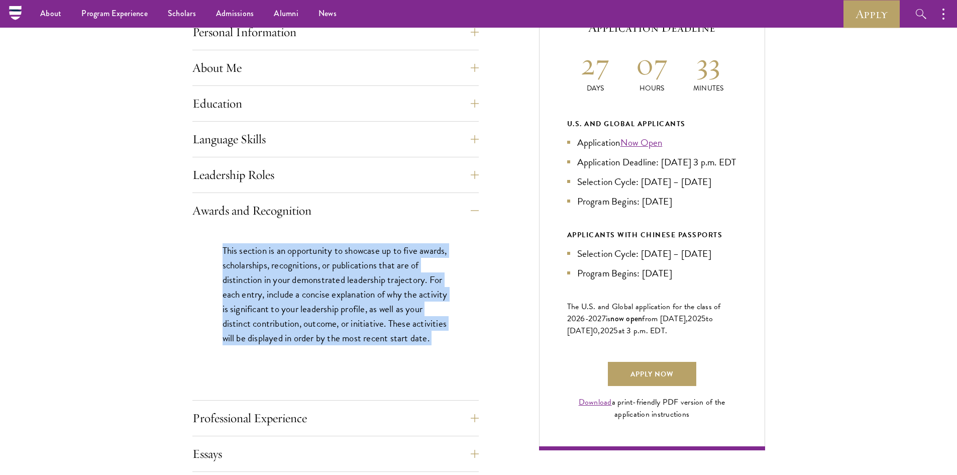
click at [286, 293] on p "This section is an opportunity to showcase up to five awards, scholarships, rec…" at bounding box center [335, 294] width 226 height 102
click at [392, 180] on button "Leadership Roles" at bounding box center [343, 175] width 286 height 24
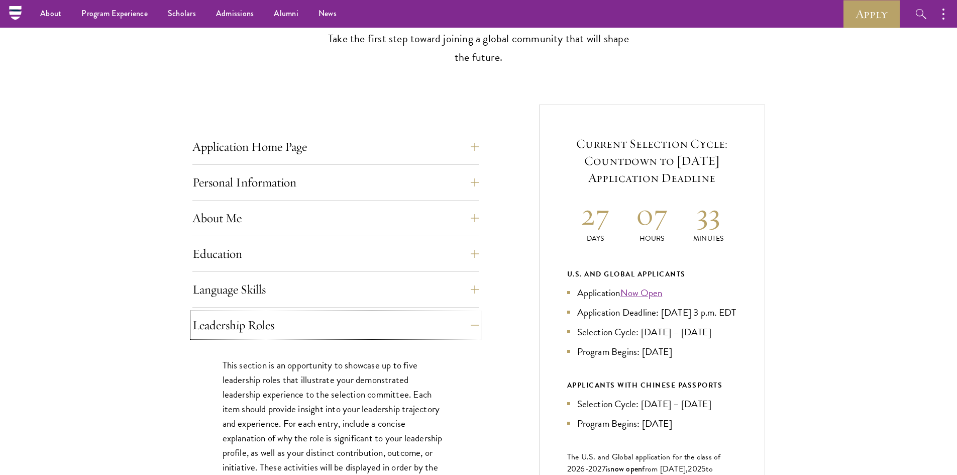
scroll to position [301, 0]
click at [277, 285] on button "Language Skills" at bounding box center [343, 290] width 286 height 24
